Goal: Check status

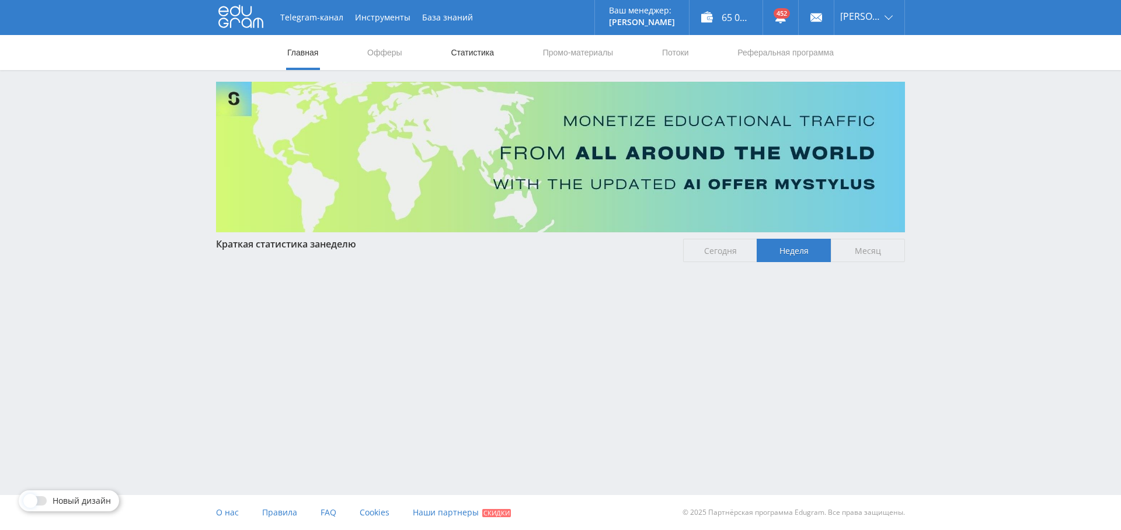
click at [490, 45] on link "Статистика" at bounding box center [473, 52] width 46 height 35
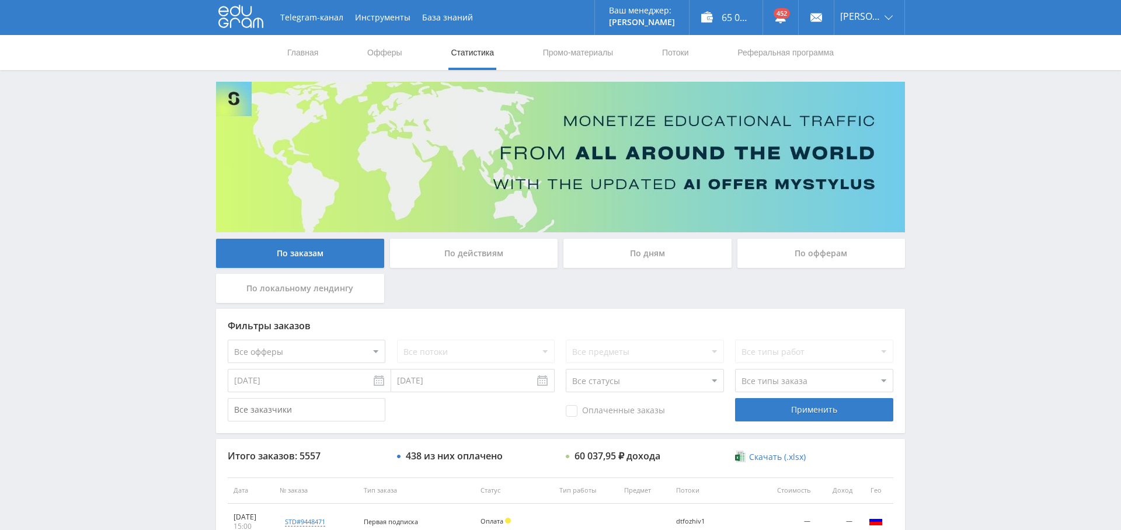
click at [671, 257] on div "По дням" at bounding box center [647, 253] width 168 height 29
click at [0, 0] on input "По дням" at bounding box center [0, 0] width 0 height 0
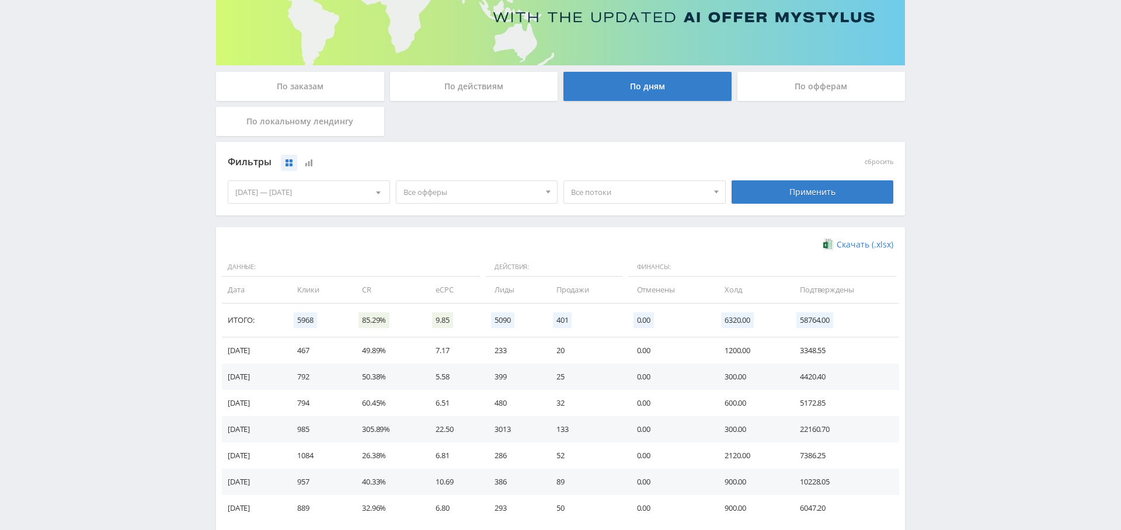
scroll to position [224, 0]
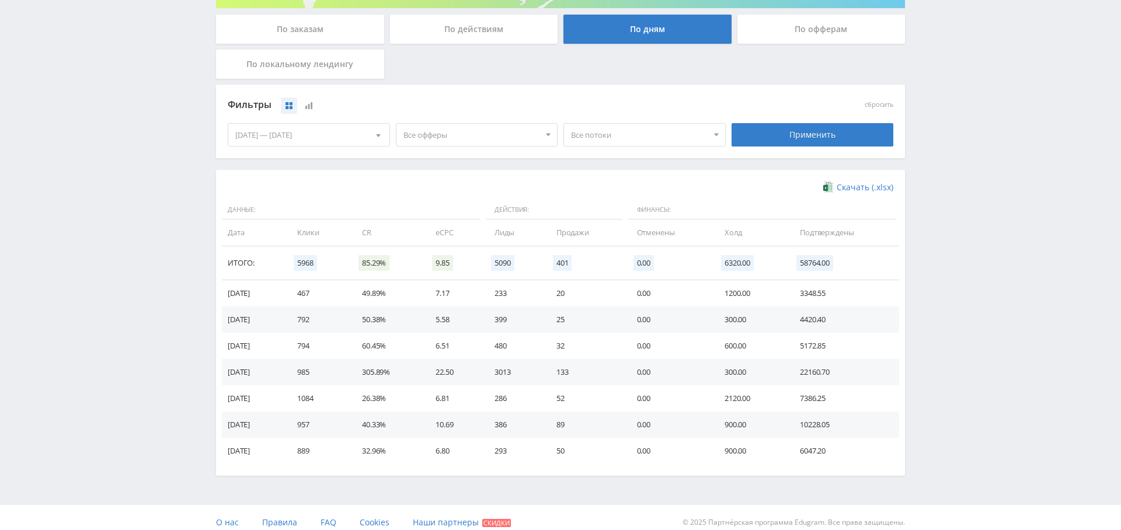
click at [469, 135] on span "Все офферы" at bounding box center [471, 135] width 137 height 22
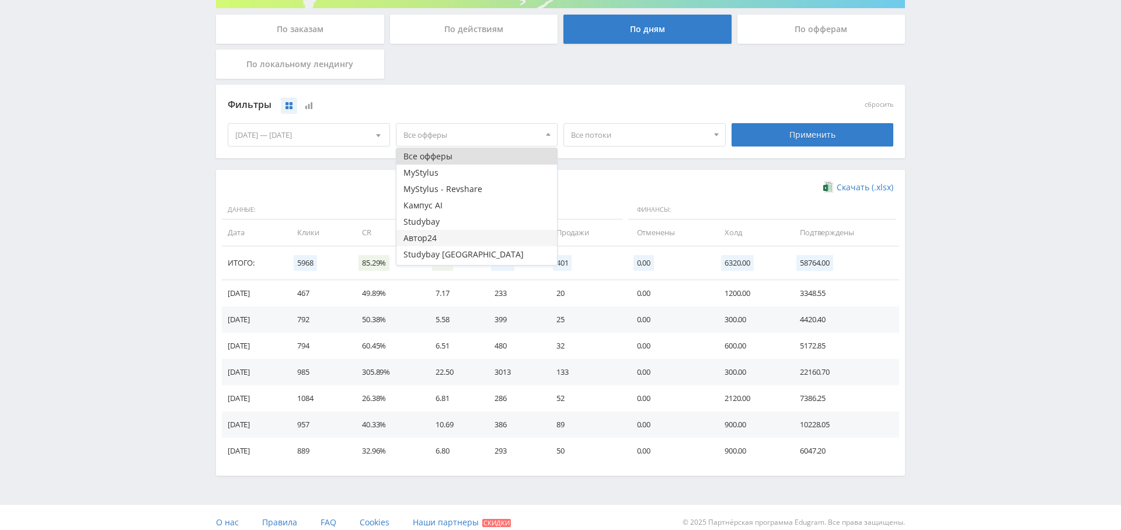
scroll to position [14, 0]
click at [475, 255] on button "Study AI (RevShare)" at bounding box center [476, 257] width 161 height 16
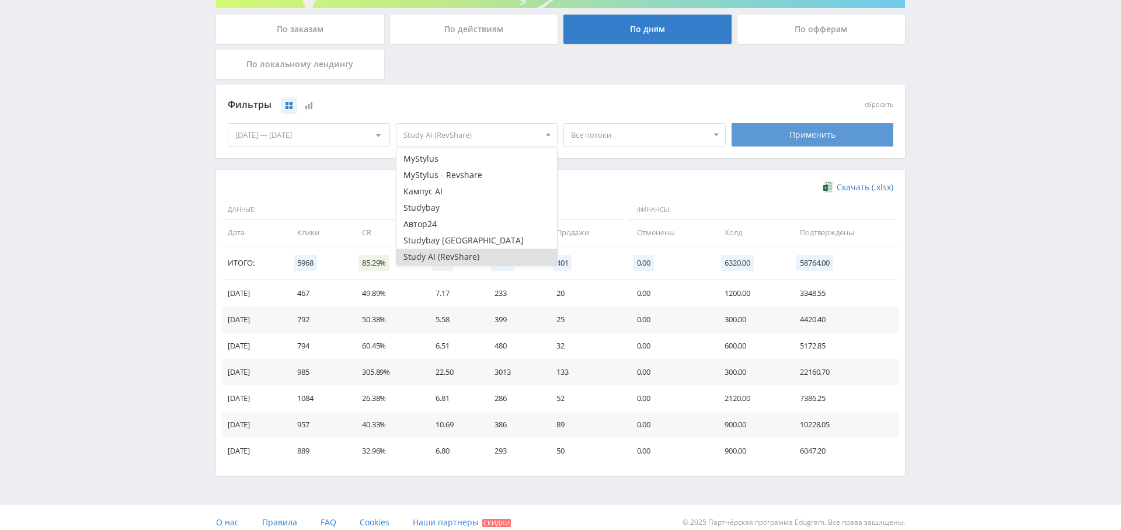
click at [797, 135] on div "Применить" at bounding box center [813, 134] width 162 height 23
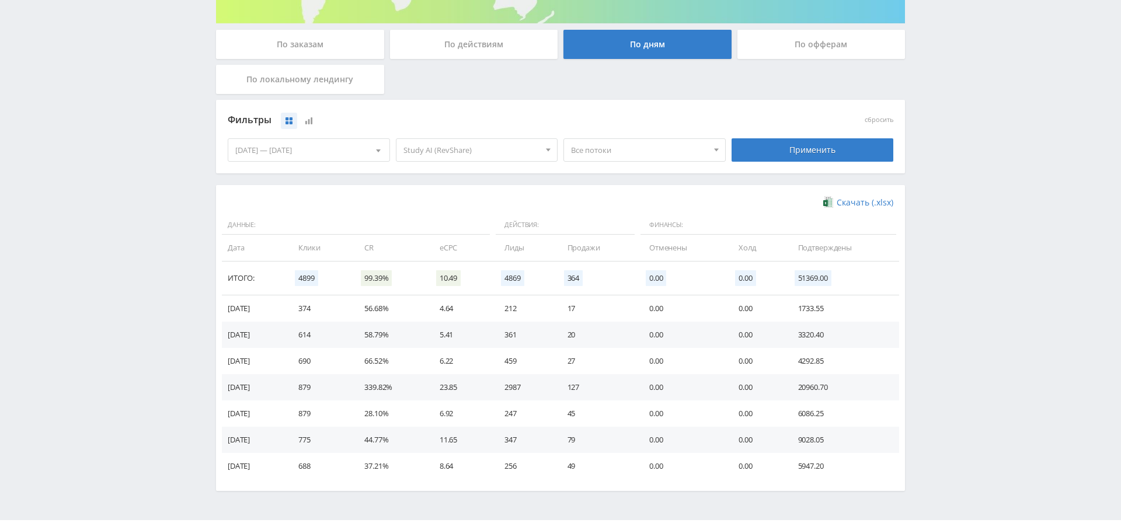
scroll to position [0, 0]
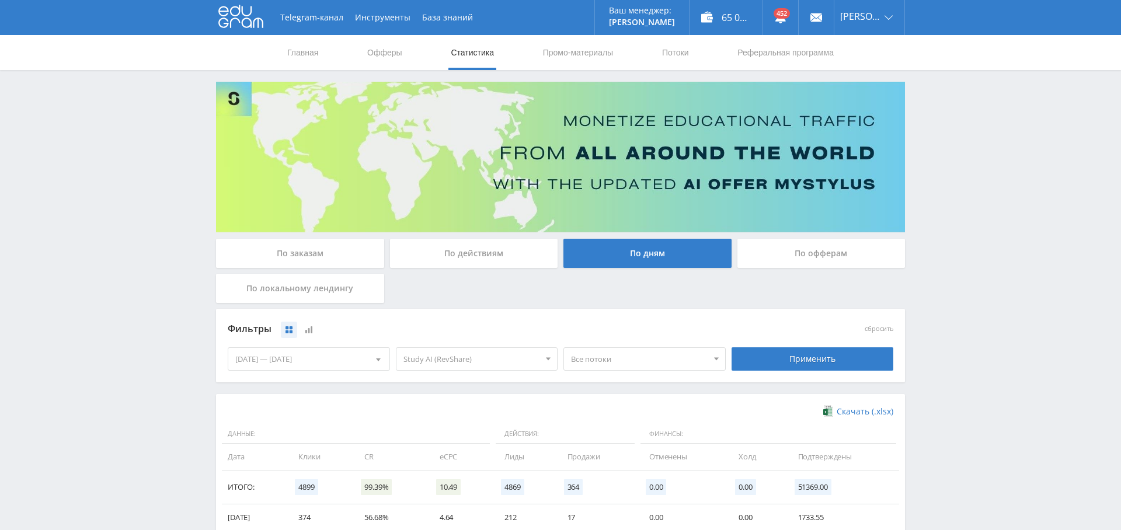
click at [877, 83] on img at bounding box center [560, 157] width 689 height 151
click at [870, 84] on link "Выход" at bounding box center [869, 88] width 70 height 21
